Goal: Task Accomplishment & Management: Use online tool/utility

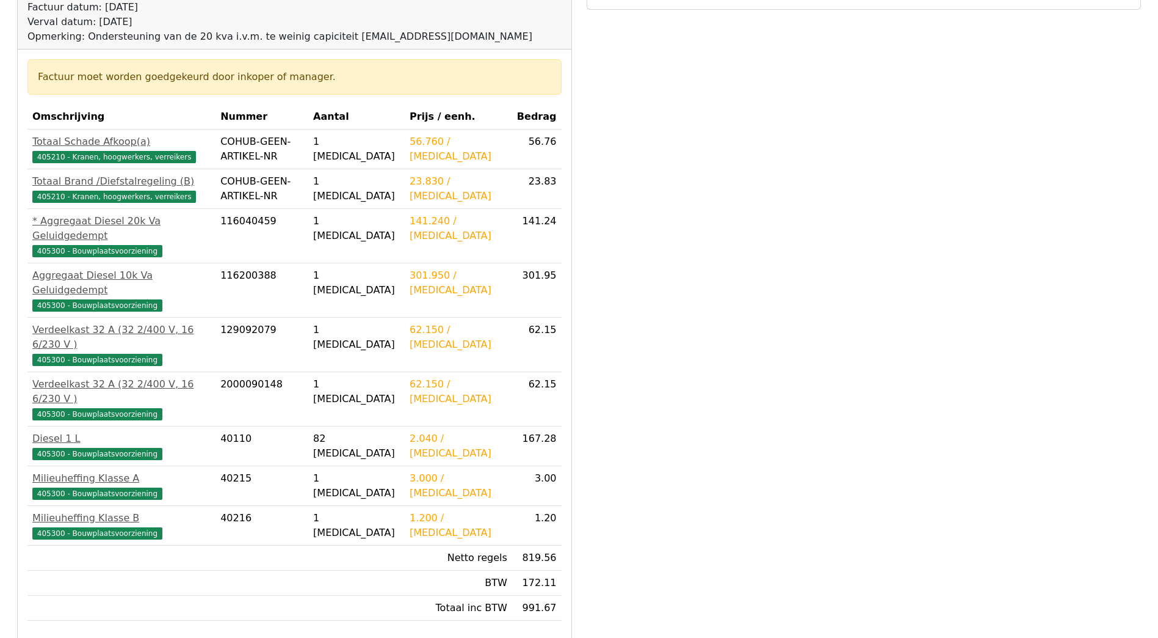
scroll to position [268, 0]
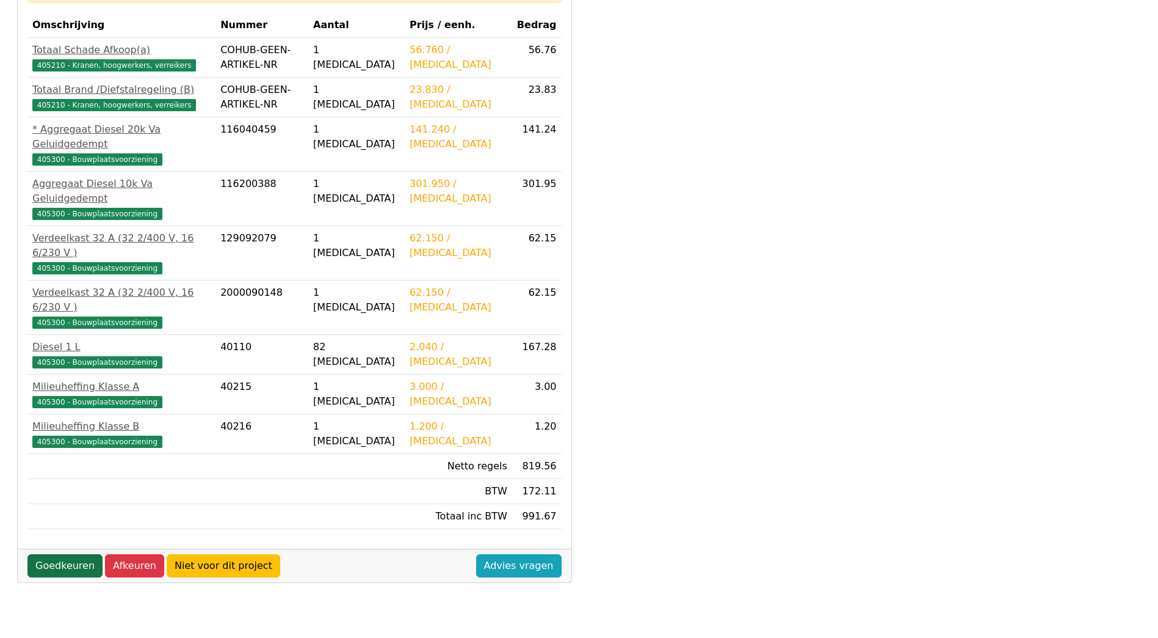
click at [57, 554] on link "Goedkeuren" at bounding box center [64, 565] width 75 height 23
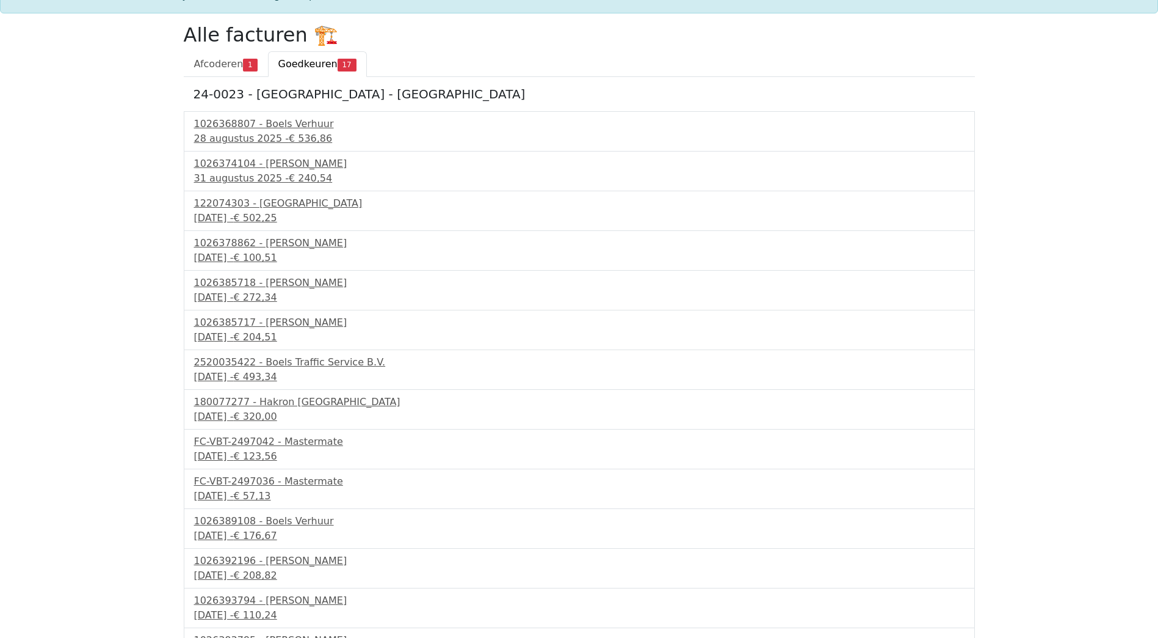
scroll to position [122, 0]
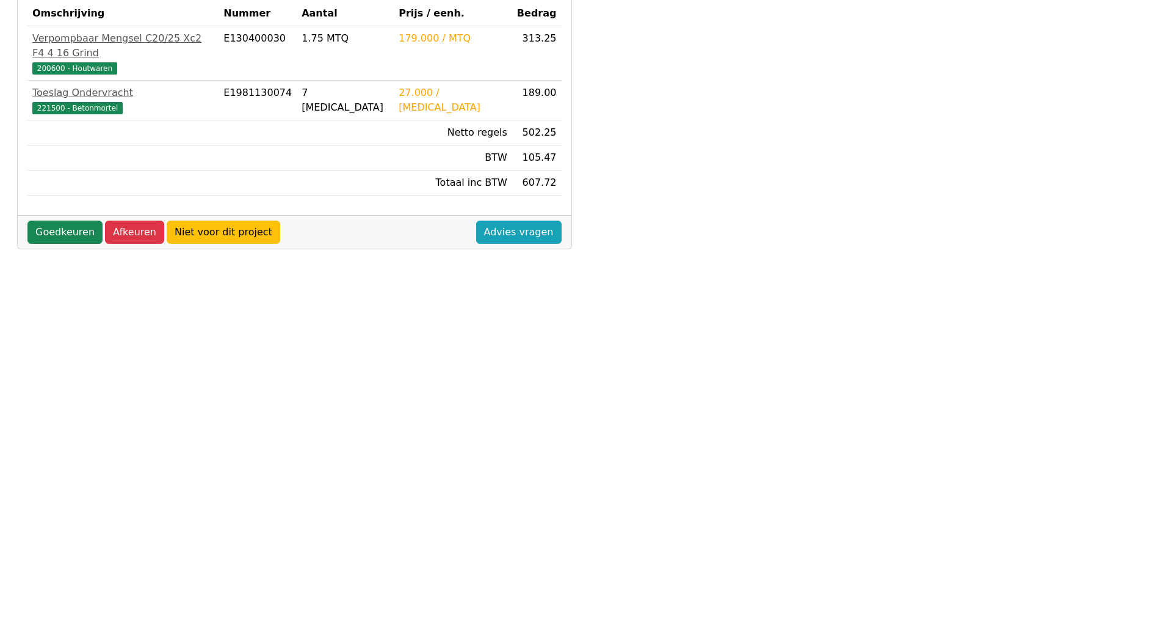
scroll to position [268, 0]
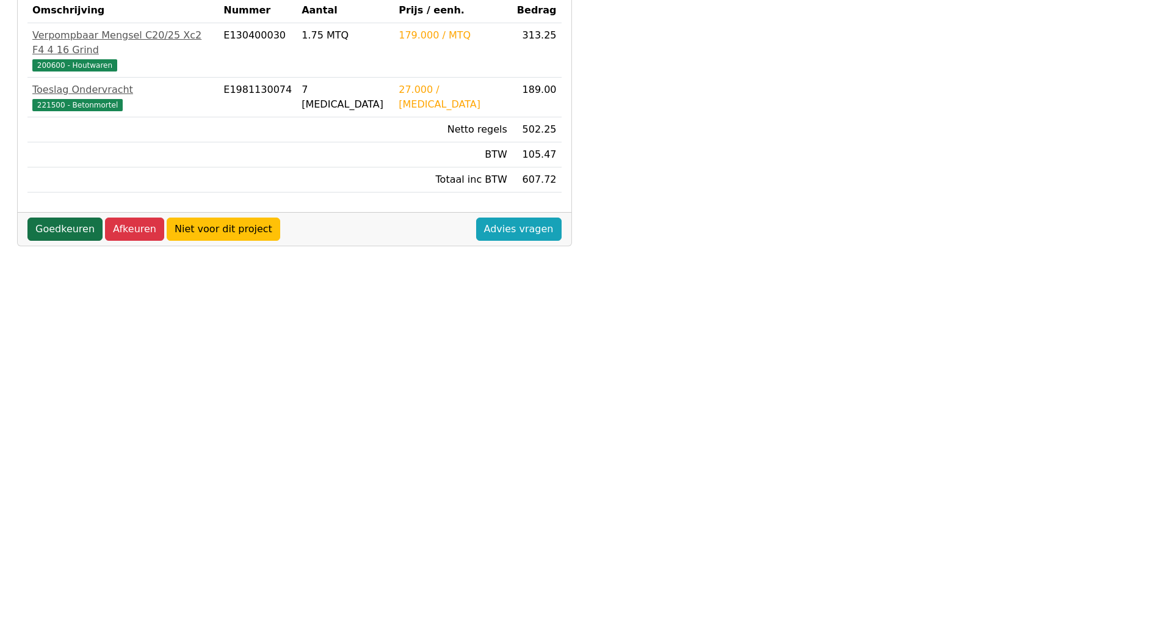
click at [54, 218] on link "Goedkeuren" at bounding box center [64, 228] width 75 height 23
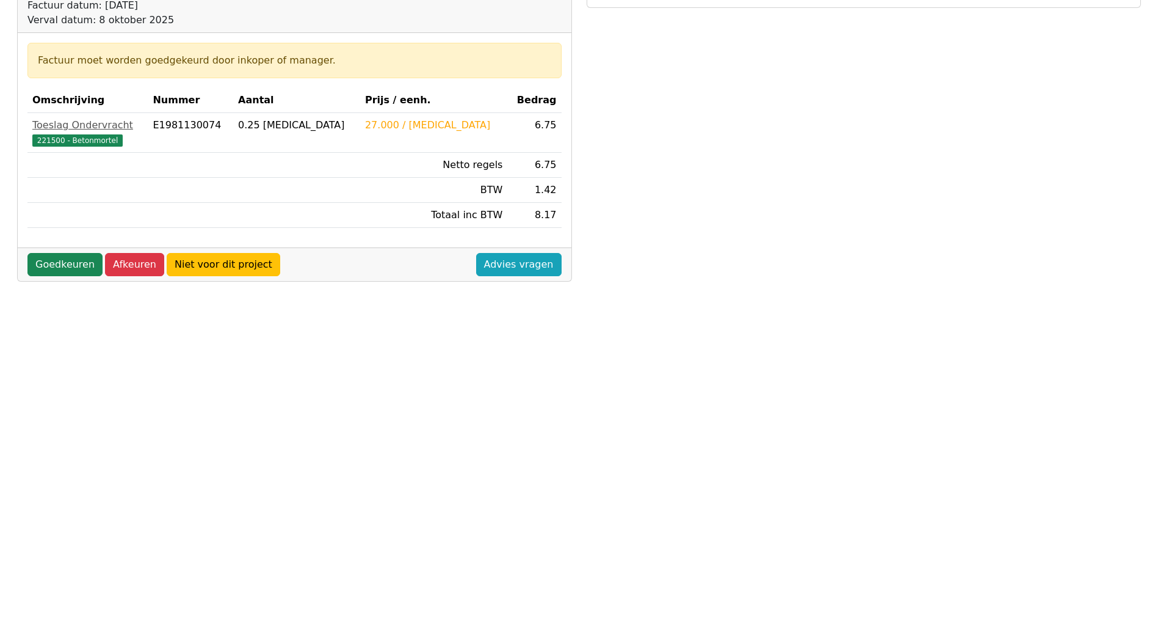
scroll to position [268, 0]
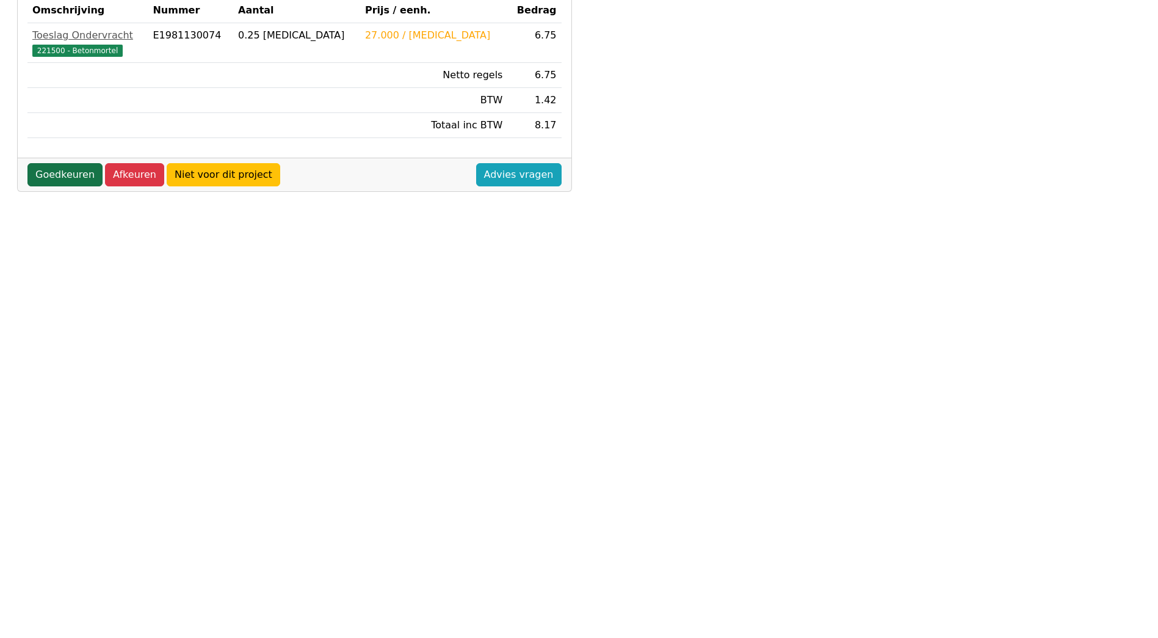
click at [66, 181] on link "Goedkeuren" at bounding box center [64, 174] width 75 height 23
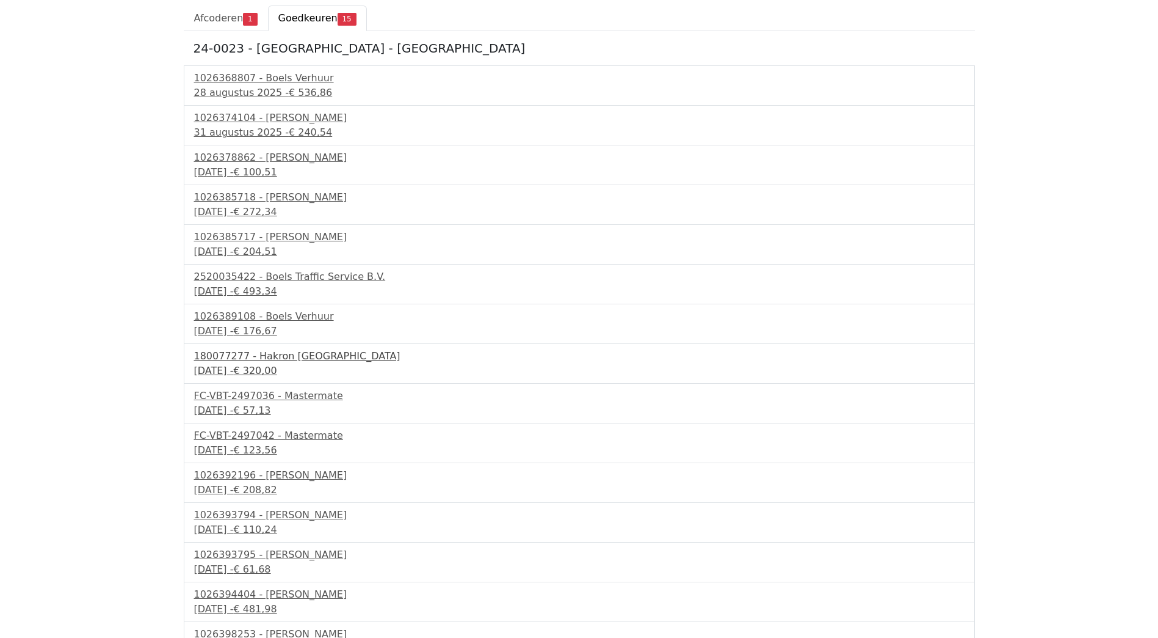
scroll to position [131, 0]
